Goal: Navigation & Orientation: Find specific page/section

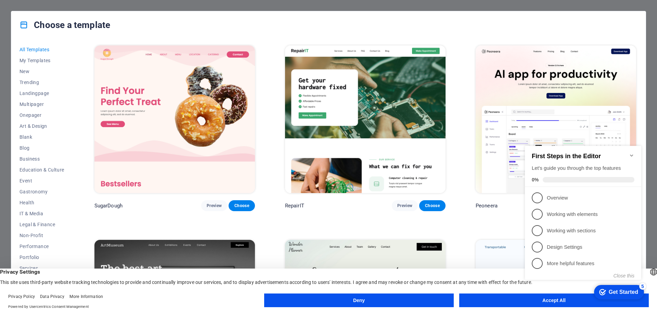
click at [546, 303] on appcues-checklist "Contextual help checklist present on screen" at bounding box center [584, 220] width 125 height 168
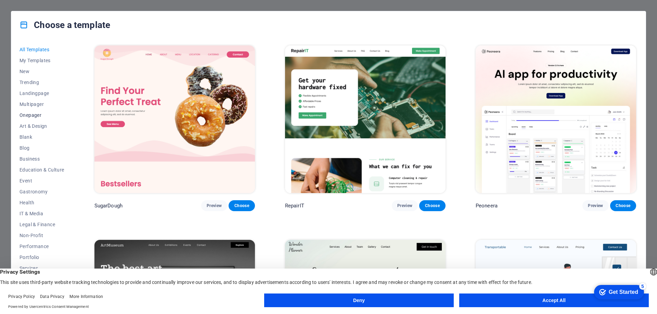
scroll to position [23, 0]
click at [547, 303] on button "Accept All" at bounding box center [554, 301] width 190 height 14
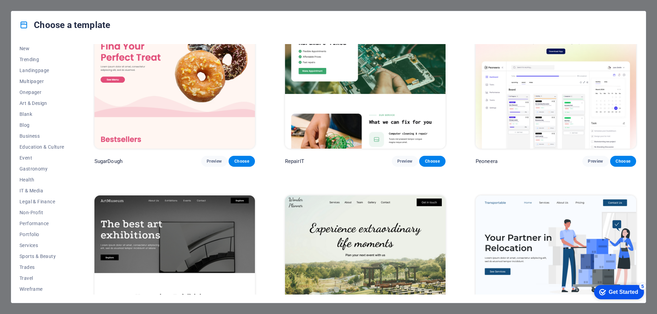
scroll to position [0, 0]
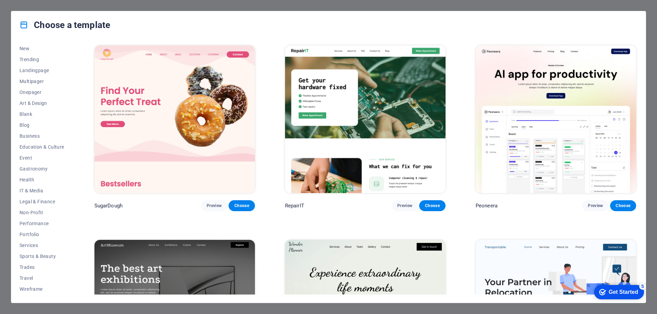
click at [158, 108] on img at bounding box center [174, 120] width 161 height 148
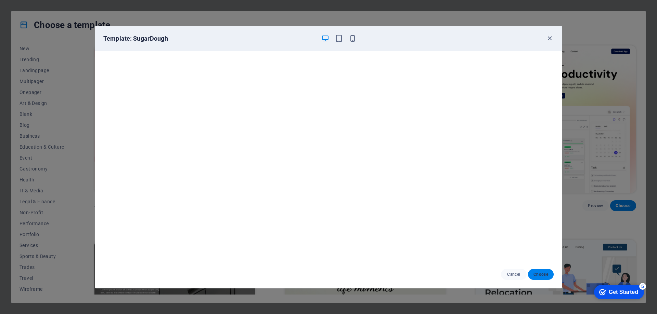
click at [541, 277] on span "Choose" at bounding box center [541, 274] width 15 height 5
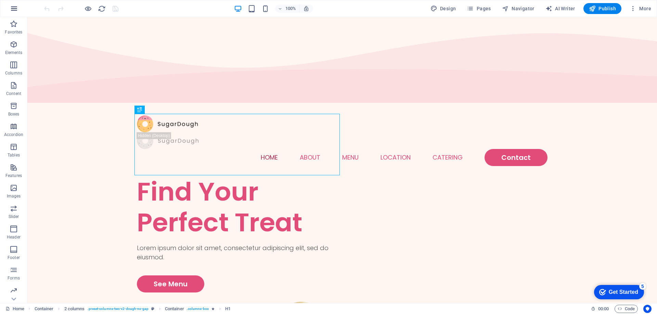
click at [14, 9] on icon "button" at bounding box center [14, 8] width 8 height 8
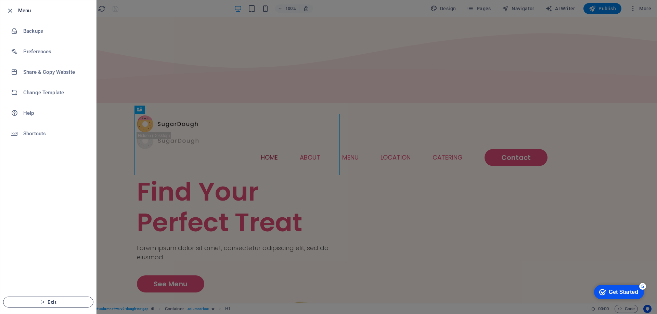
click at [52, 301] on span "Exit" at bounding box center [48, 302] width 79 height 5
